Goal: Check status

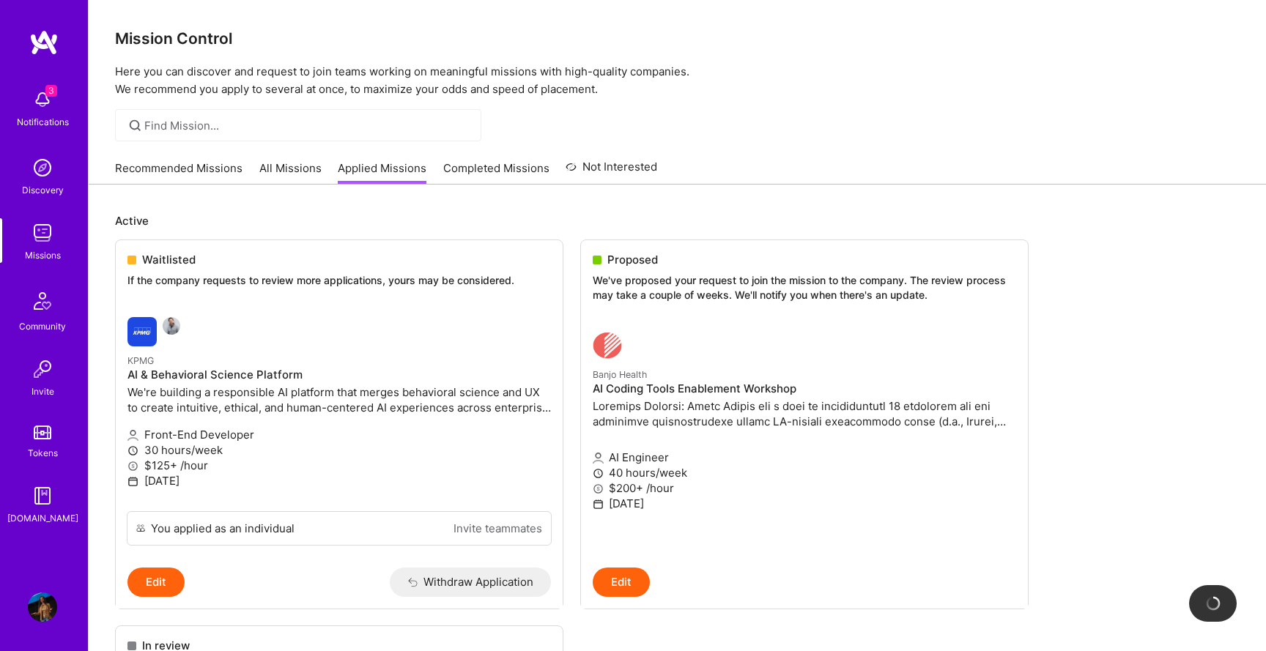
scroll to position [204, 0]
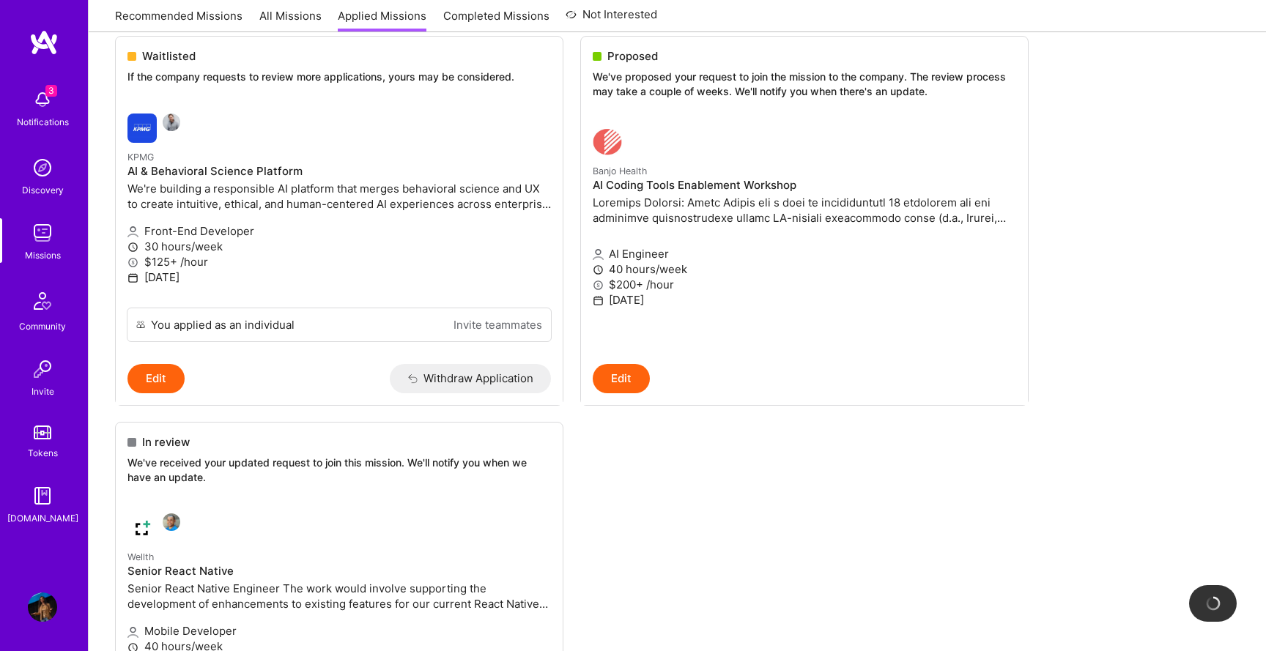
click at [37, 97] on img at bounding box center [42, 99] width 29 height 29
click at [48, 86] on div "3 Notifications Discovery Missions Community Invite Tokens [DOMAIN_NAME]" at bounding box center [44, 304] width 88 height 444
click at [48, 86] on span "3" at bounding box center [51, 91] width 12 height 12
click at [40, 109] on div "3 Notifications Discovery Missions Community Invite Tokens [DOMAIN_NAME]" at bounding box center [44, 304] width 88 height 444
click at [40, 109] on img at bounding box center [42, 99] width 29 height 29
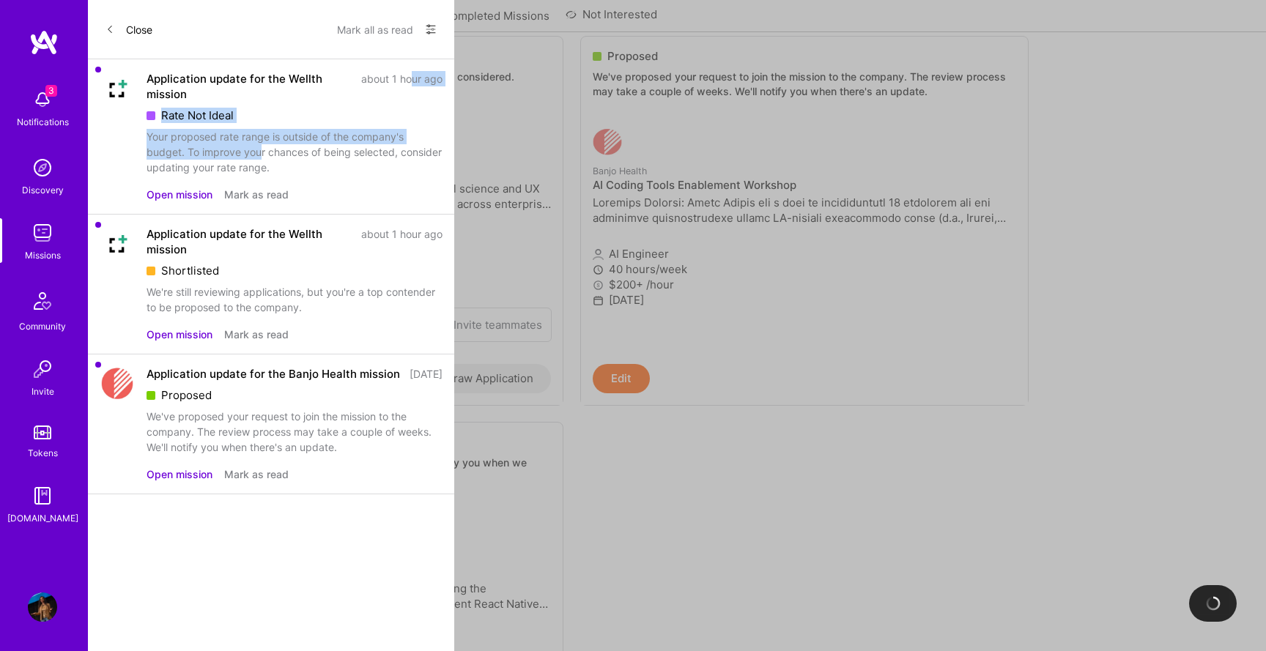
drag, startPoint x: 259, startPoint y: 155, endPoint x: 412, endPoint y: 70, distance: 175.1
click at [412, 75] on div "Application update for the Wellth mission about 1 hour ago Rate Not Ideal Your …" at bounding box center [294, 123] width 296 height 104
click at [226, 382] on div "Application update for the Banjo Health mission" at bounding box center [272, 373] width 253 height 15
click at [228, 403] on div "Proposed" at bounding box center [294, 394] width 296 height 15
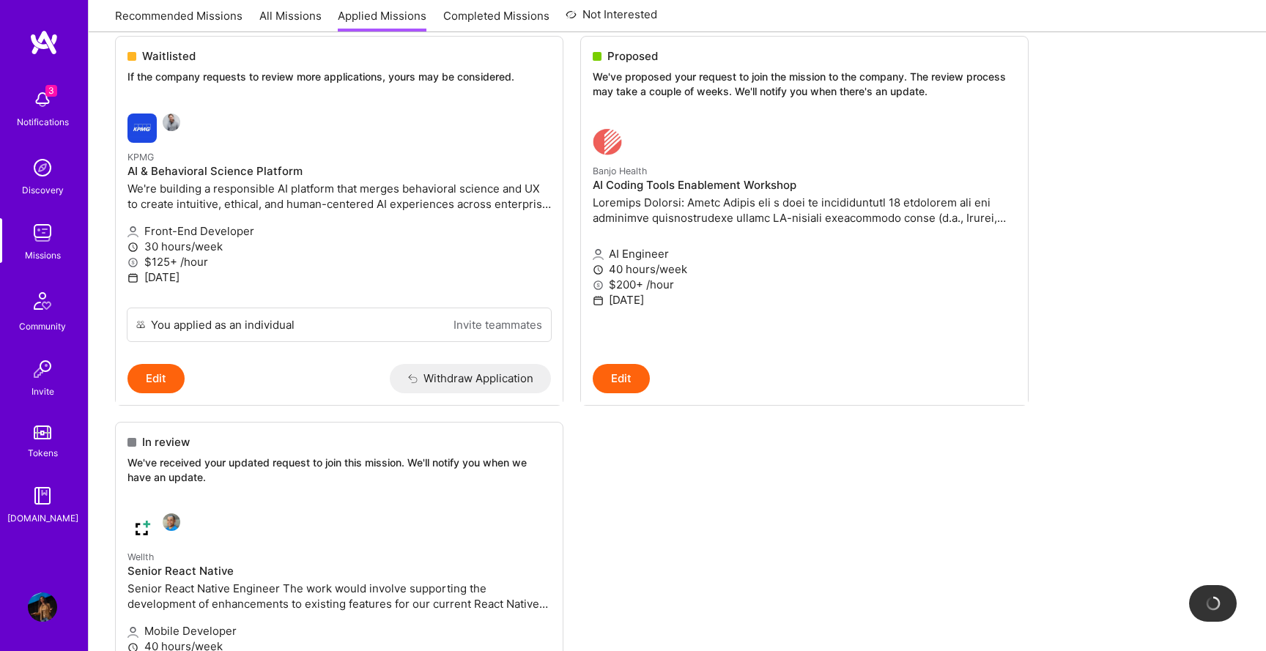
click at [56, 234] on img at bounding box center [42, 232] width 29 height 29
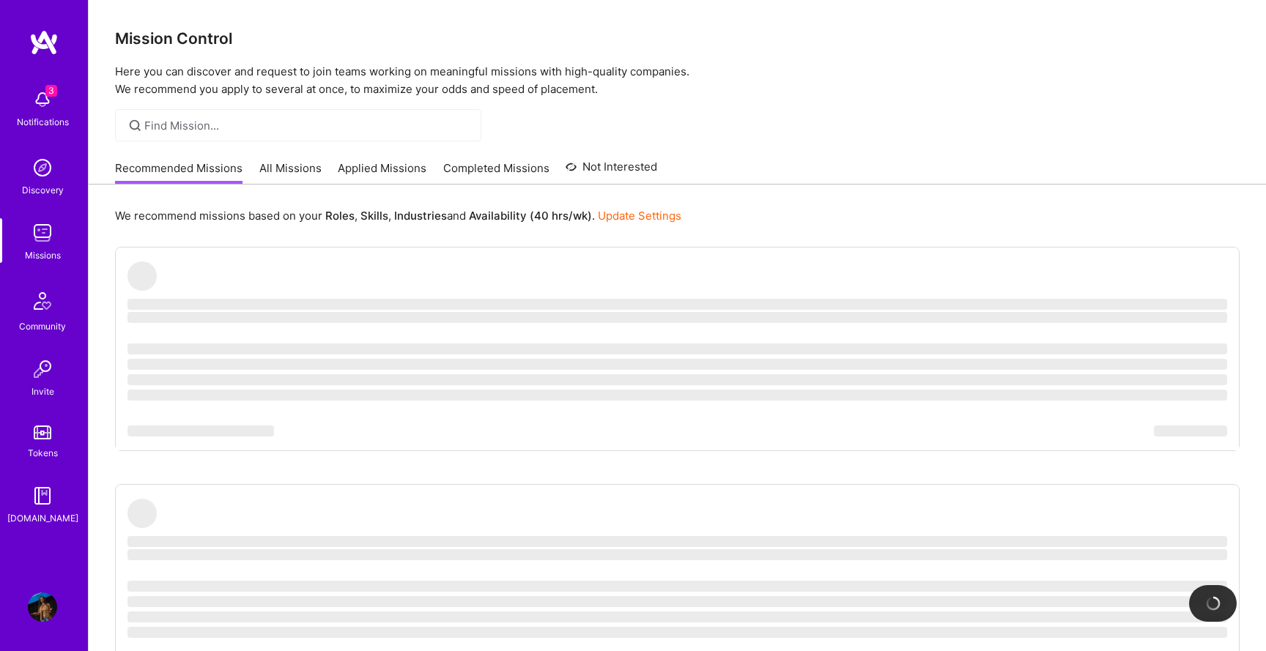
click at [391, 171] on link "Applied Missions" at bounding box center [382, 172] width 89 height 24
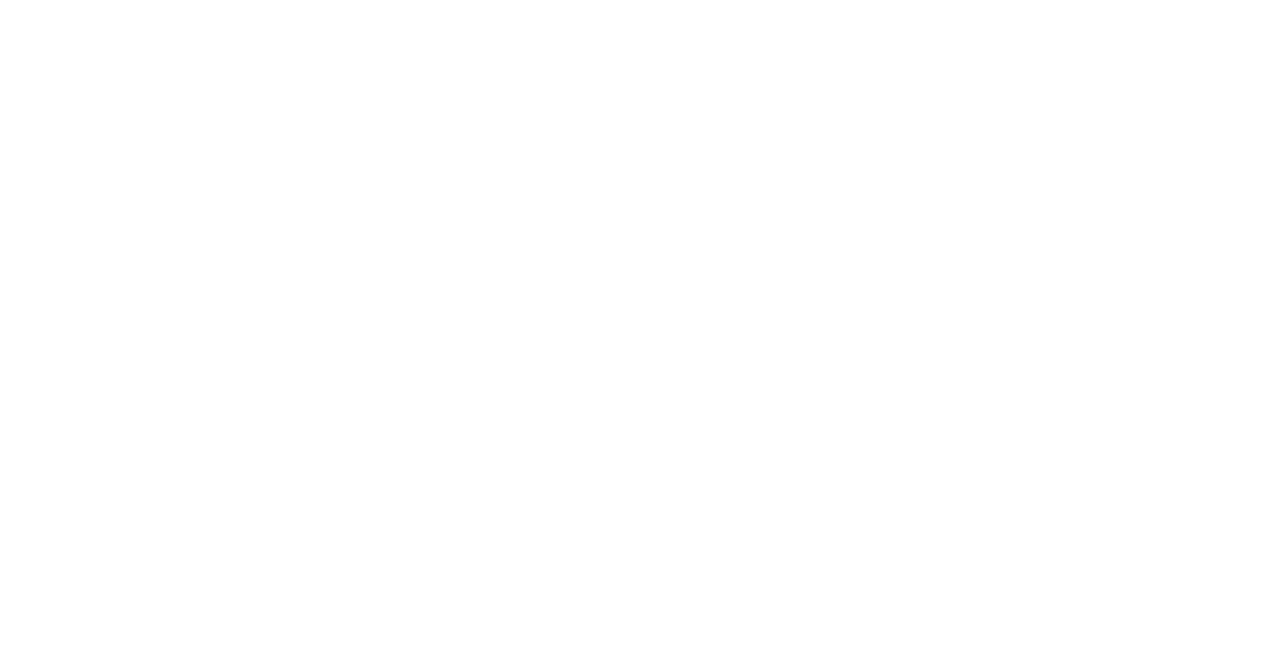
scroll to position [253, 0]
